Goal: Navigation & Orientation: Find specific page/section

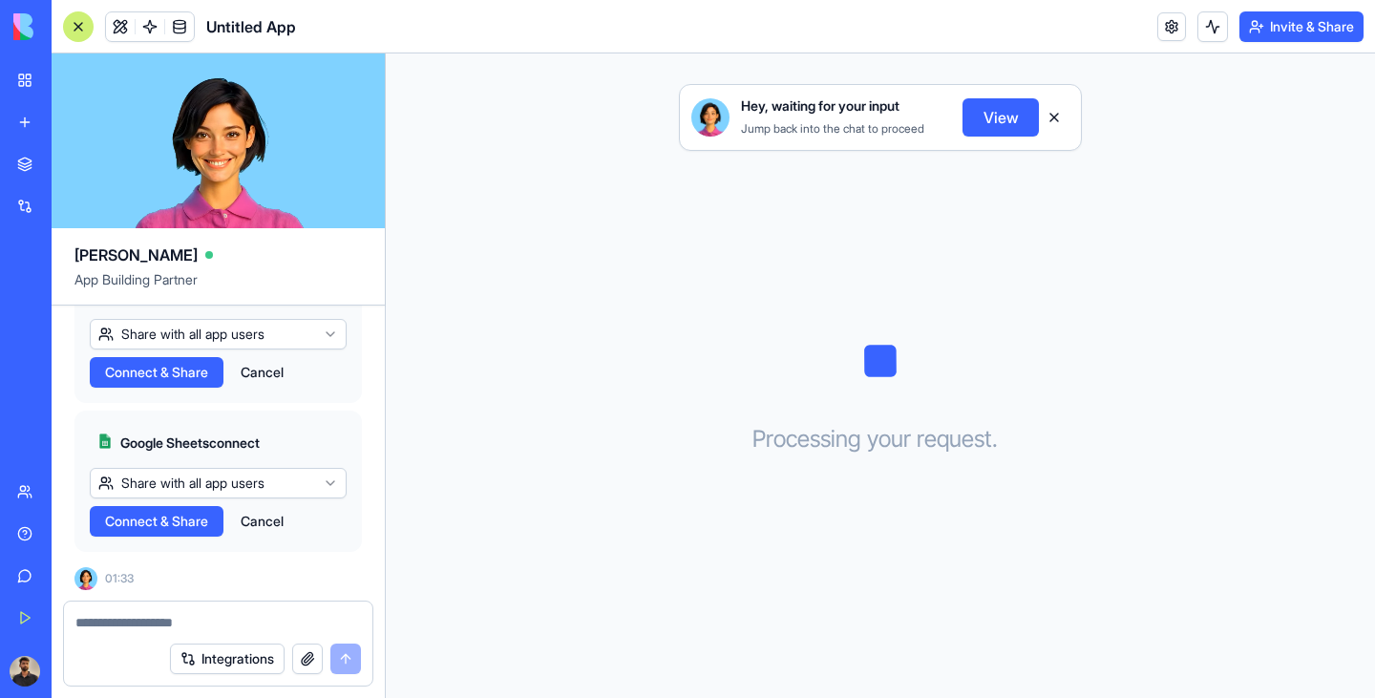
click at [180, 374] on span "Connect & Share" at bounding box center [156, 372] width 103 height 19
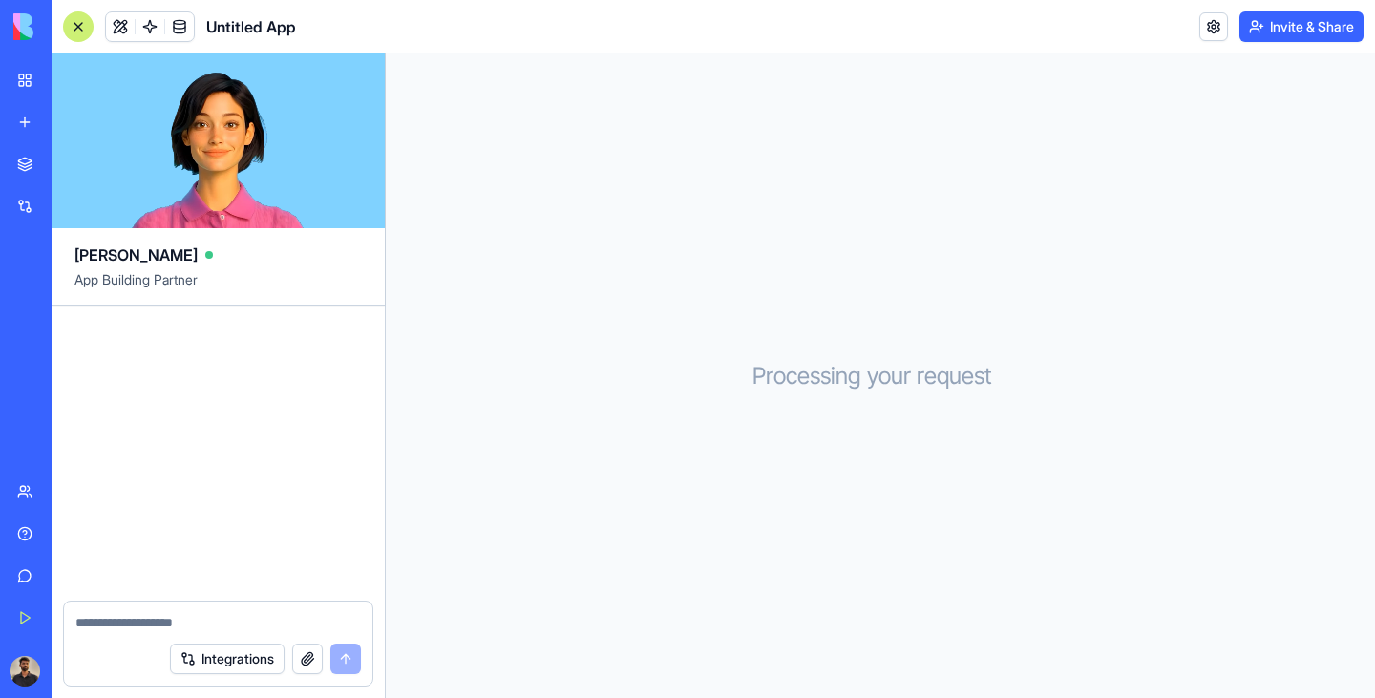
scroll to position [727, 0]
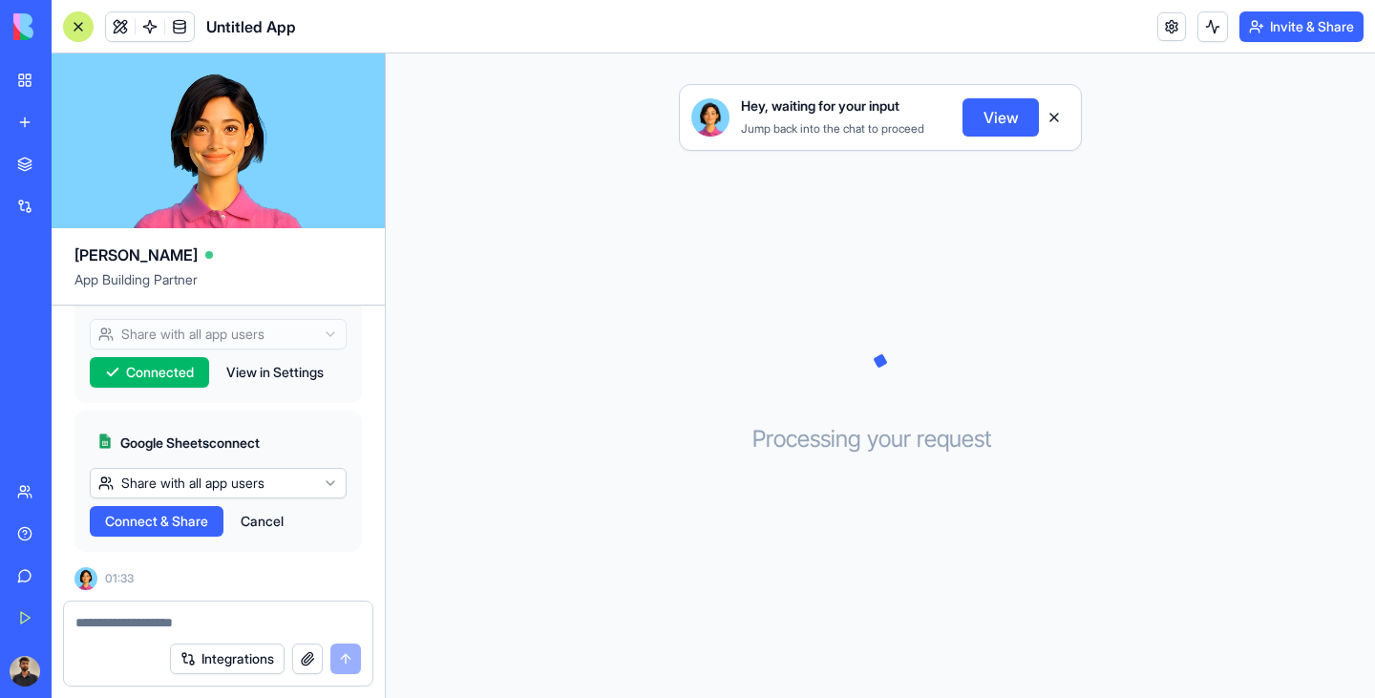
click at [181, 520] on span "Connect & Share" at bounding box center [156, 521] width 103 height 19
click at [999, 120] on button "View" at bounding box center [1000, 117] width 76 height 38
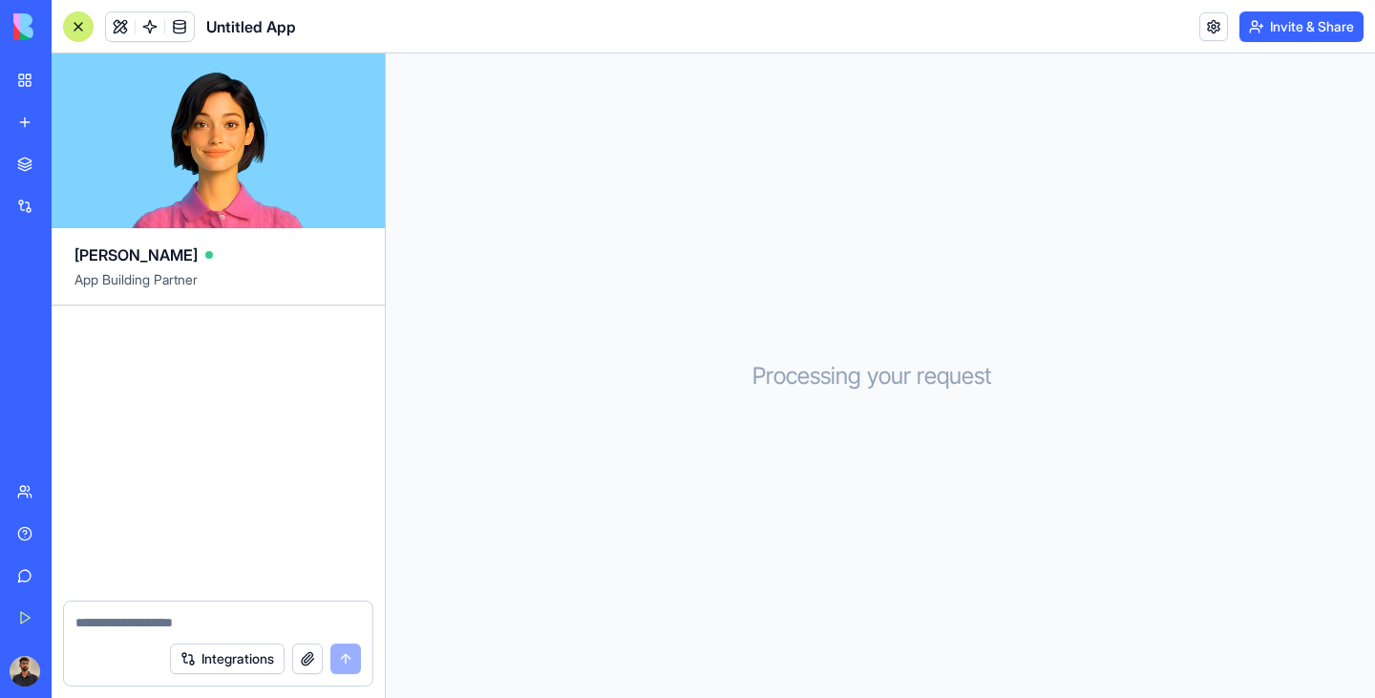
scroll to position [727, 0]
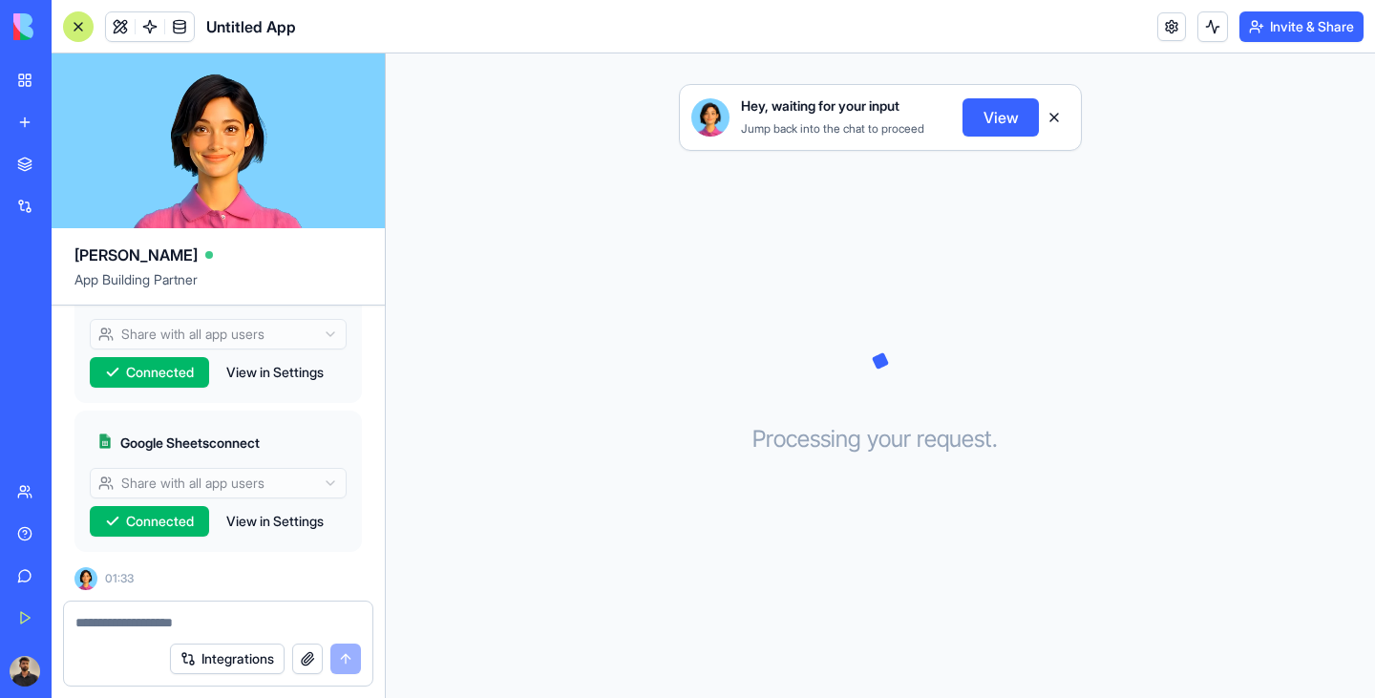
click at [1004, 114] on button "View" at bounding box center [1000, 117] width 76 height 38
